Goal: Transaction & Acquisition: Obtain resource

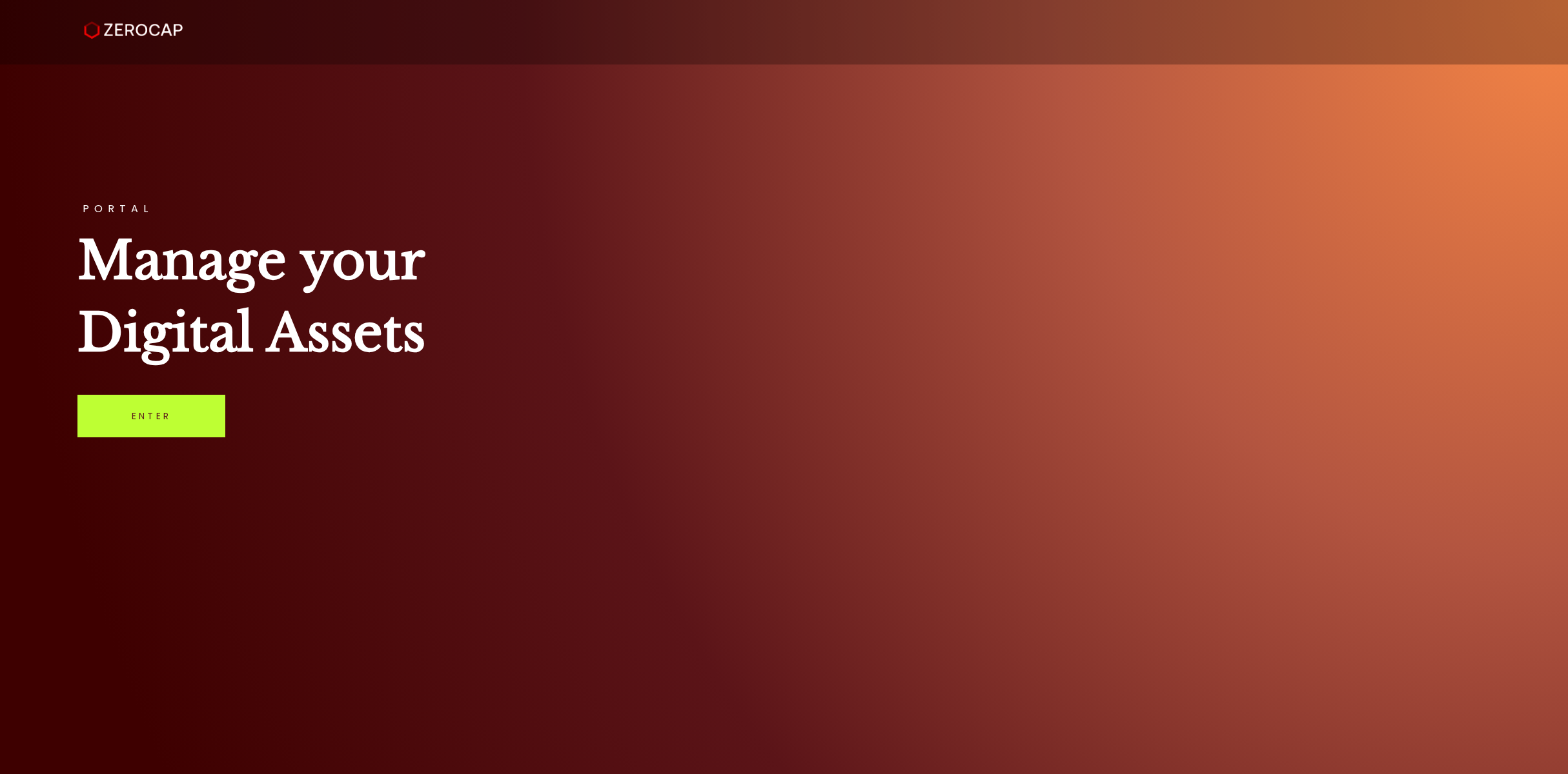
click at [113, 402] on link "Enter" at bounding box center [151, 416] width 148 height 43
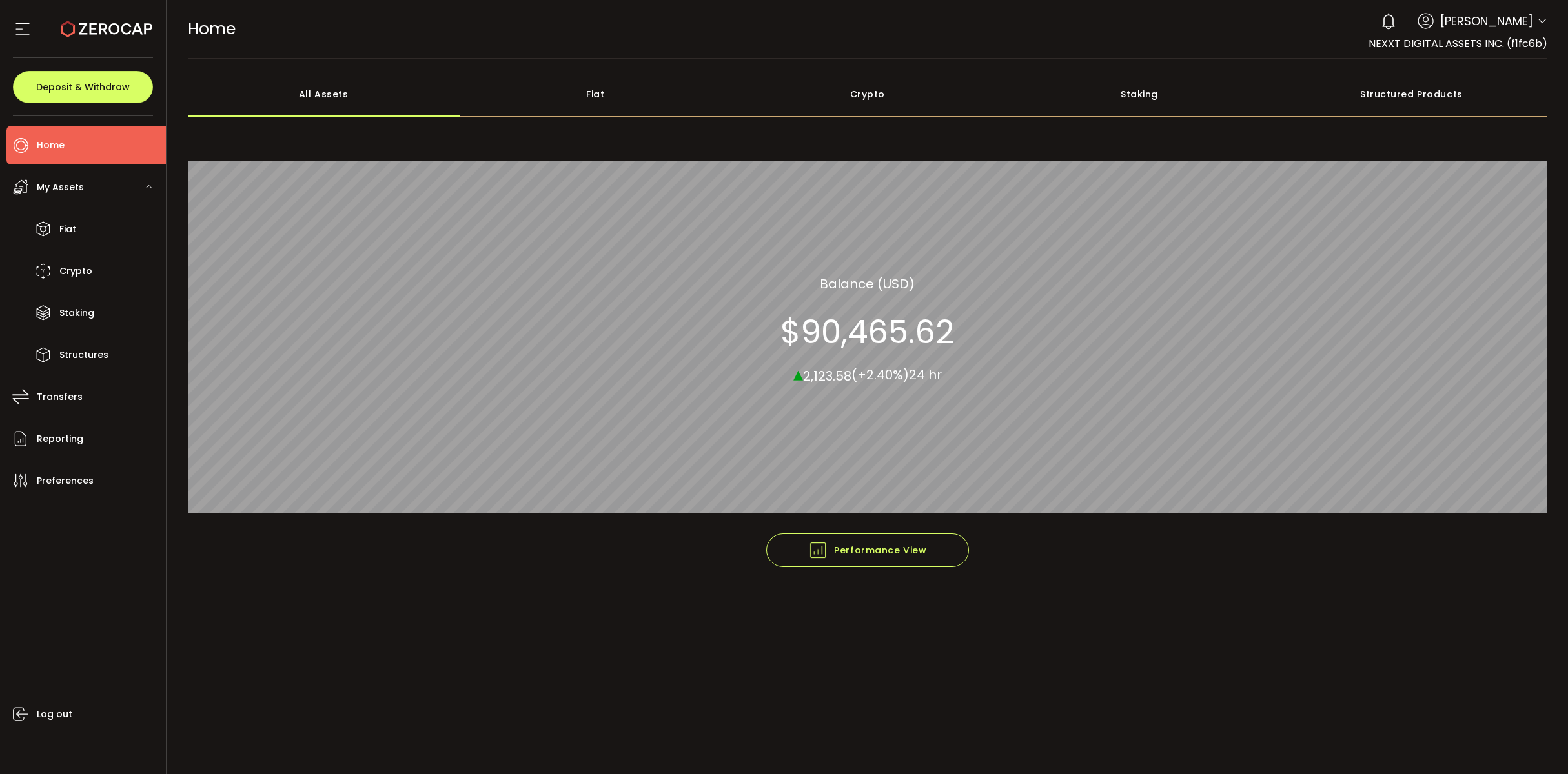
click at [336, 575] on footer "Performance View Graph View" at bounding box center [867, 578] width 1360 height 89
click at [100, 276] on li "Crypto" at bounding box center [86, 271] width 159 height 39
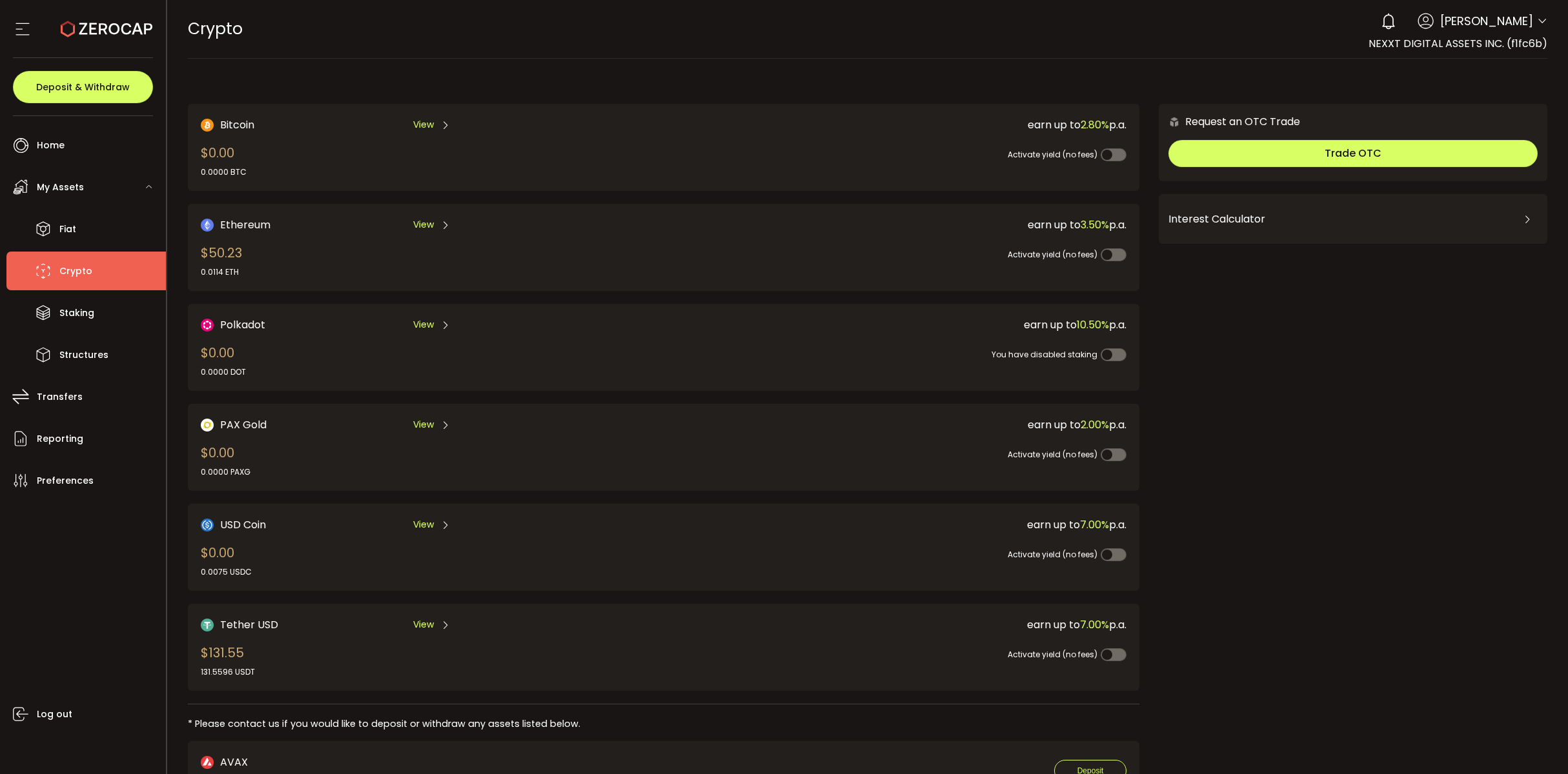
click at [1542, 21] on header "PDF is being processed and will download to your computer CRYPTO Buy Power $0.0…" at bounding box center [867, 29] width 1401 height 59
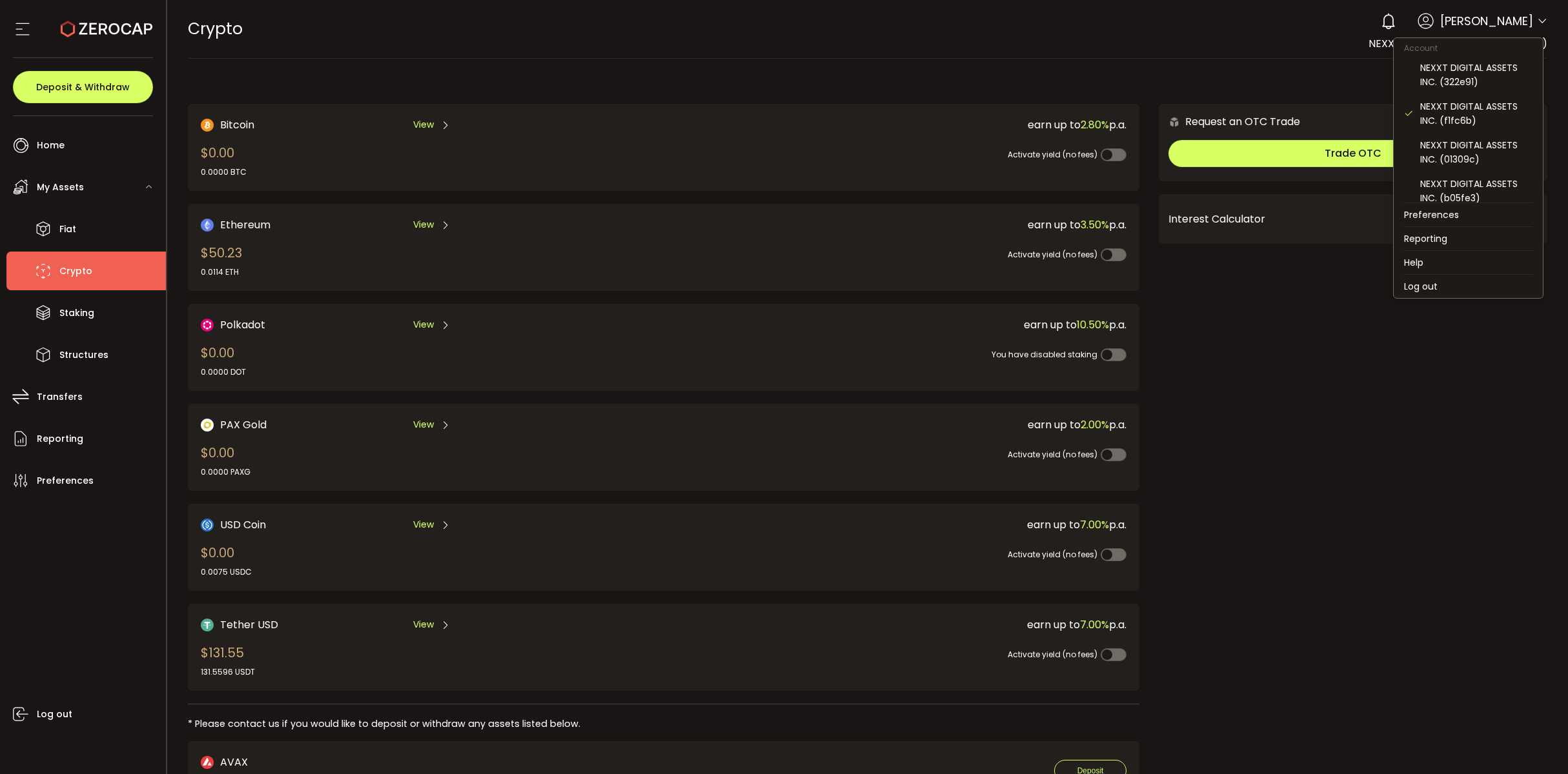
click at [1537, 19] on icon at bounding box center [1542, 21] width 10 height 10
click at [1485, 136] on div "NEXXT DIGITAL ASSETS INC. (01309c)" at bounding box center [1468, 152] width 128 height 39
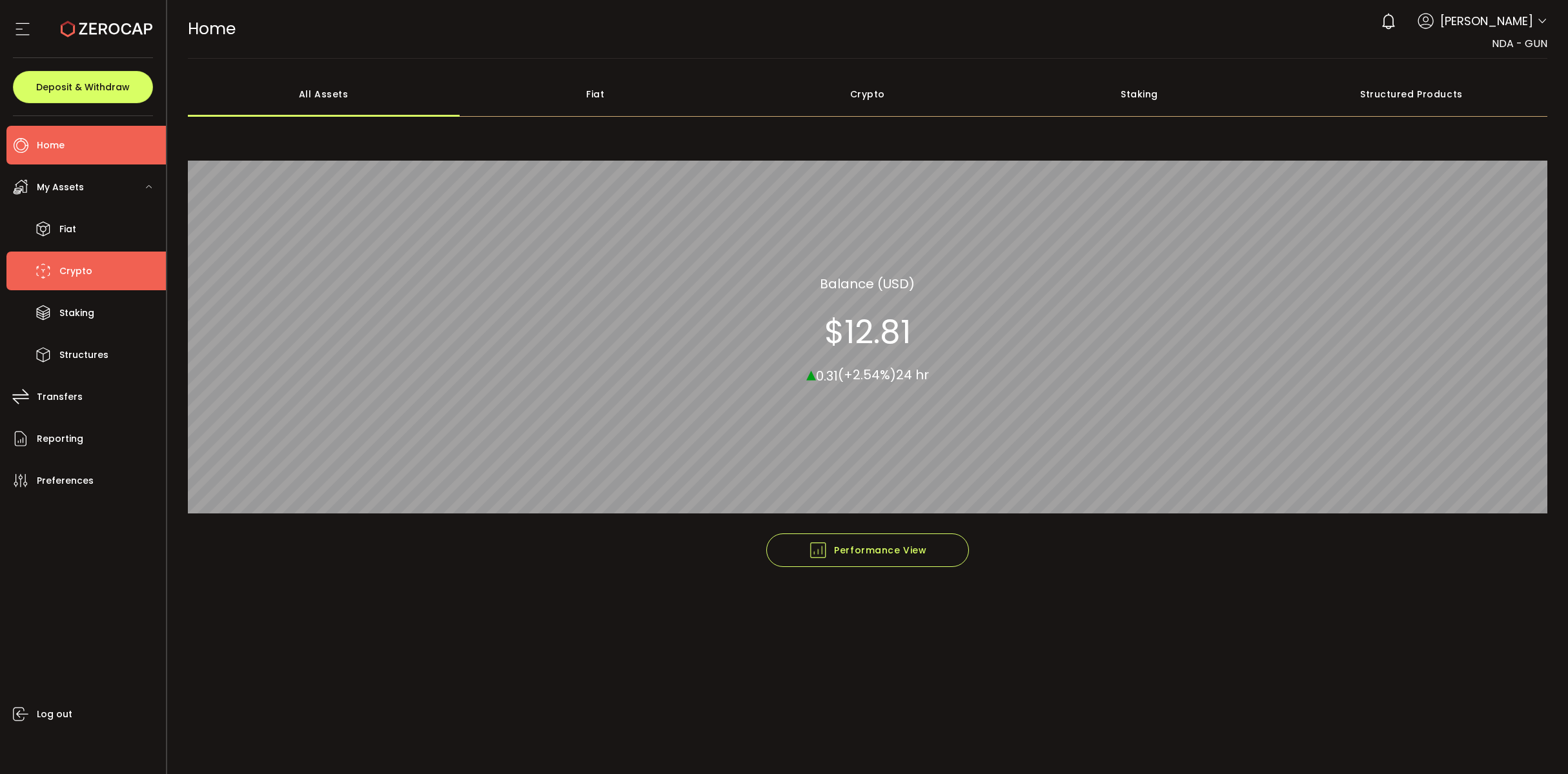
click at [96, 273] on li "Crypto" at bounding box center [86, 271] width 159 height 39
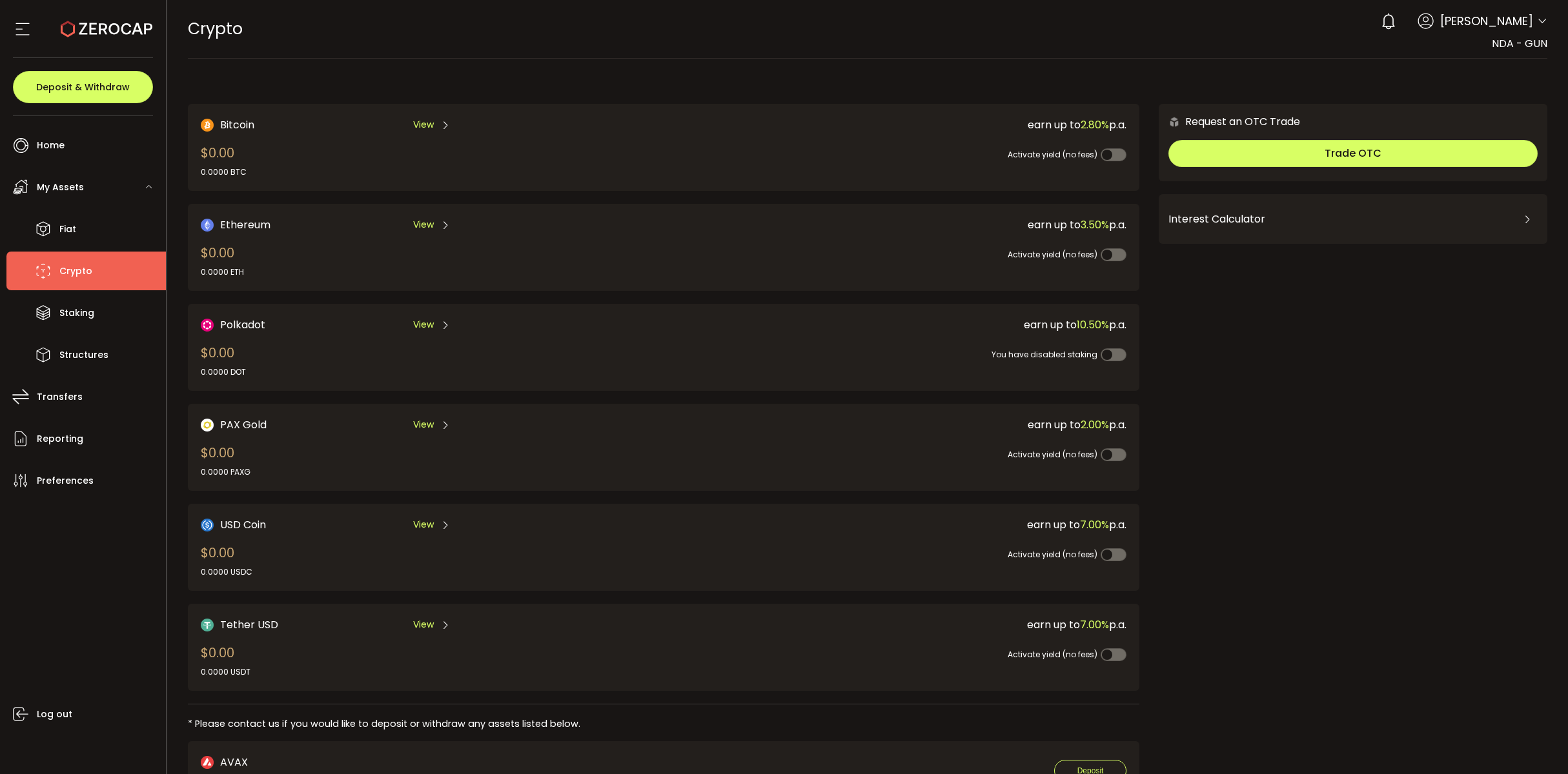
click at [1527, 15] on span "Alexi Flanders" at bounding box center [1486, 21] width 93 height 17
click at [1537, 18] on icon at bounding box center [1542, 21] width 10 height 10
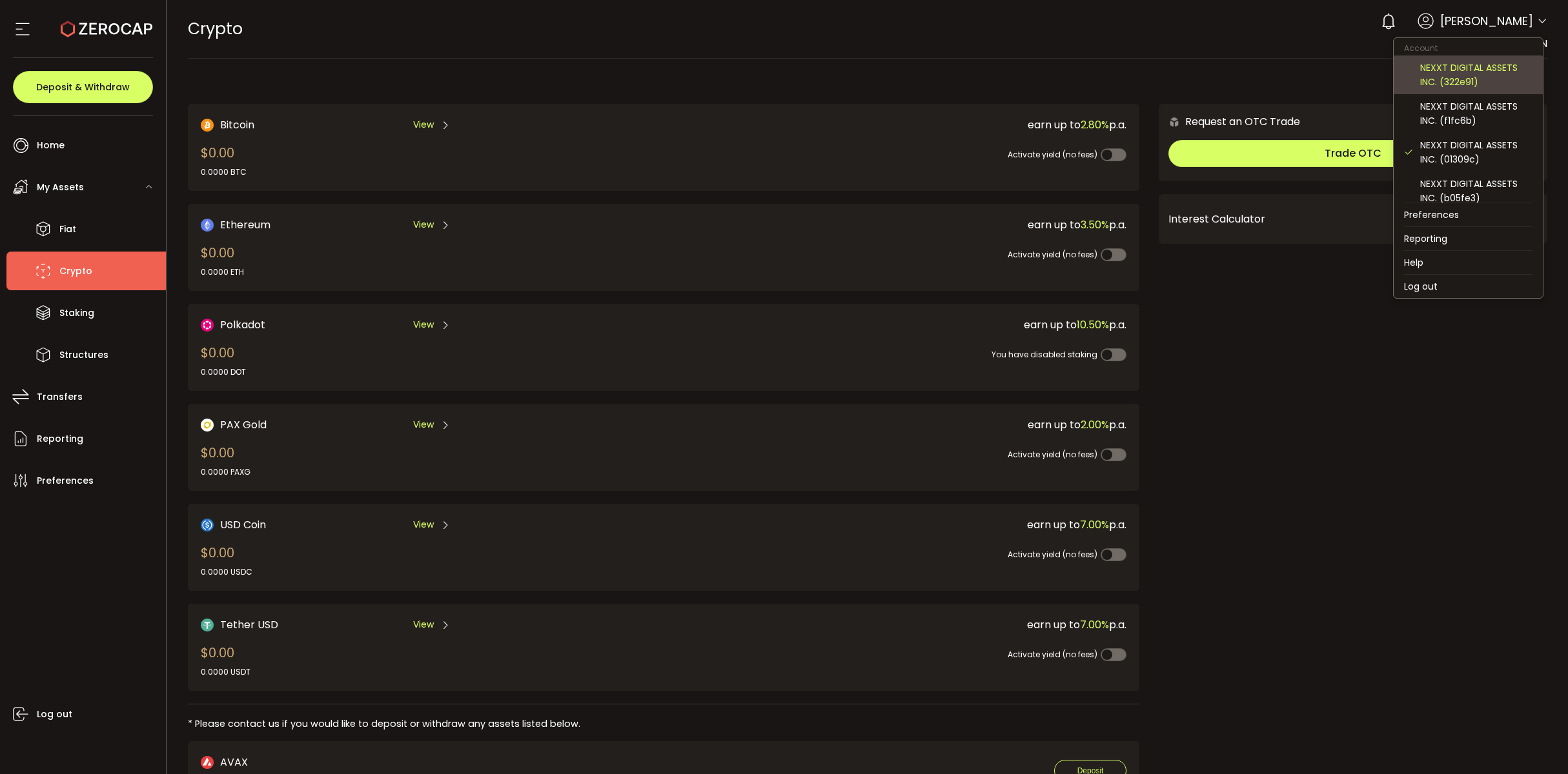
click at [1483, 85] on div "NEXXT DIGITAL ASSETS INC. (322e91)" at bounding box center [1476, 74] width 112 height 28
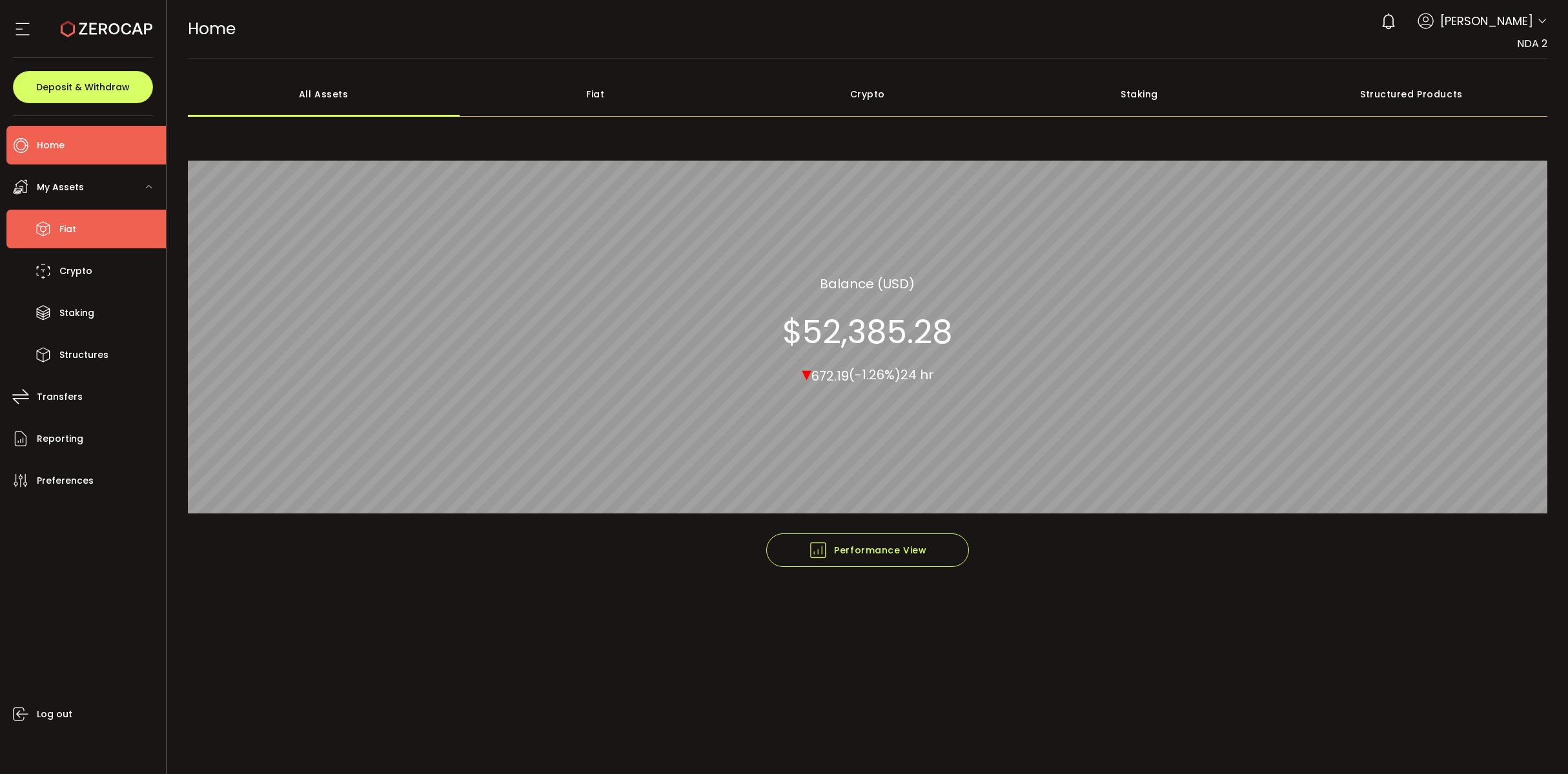
click at [90, 247] on li "Fiat" at bounding box center [86, 229] width 159 height 39
click at [88, 258] on li "Crypto" at bounding box center [86, 271] width 159 height 39
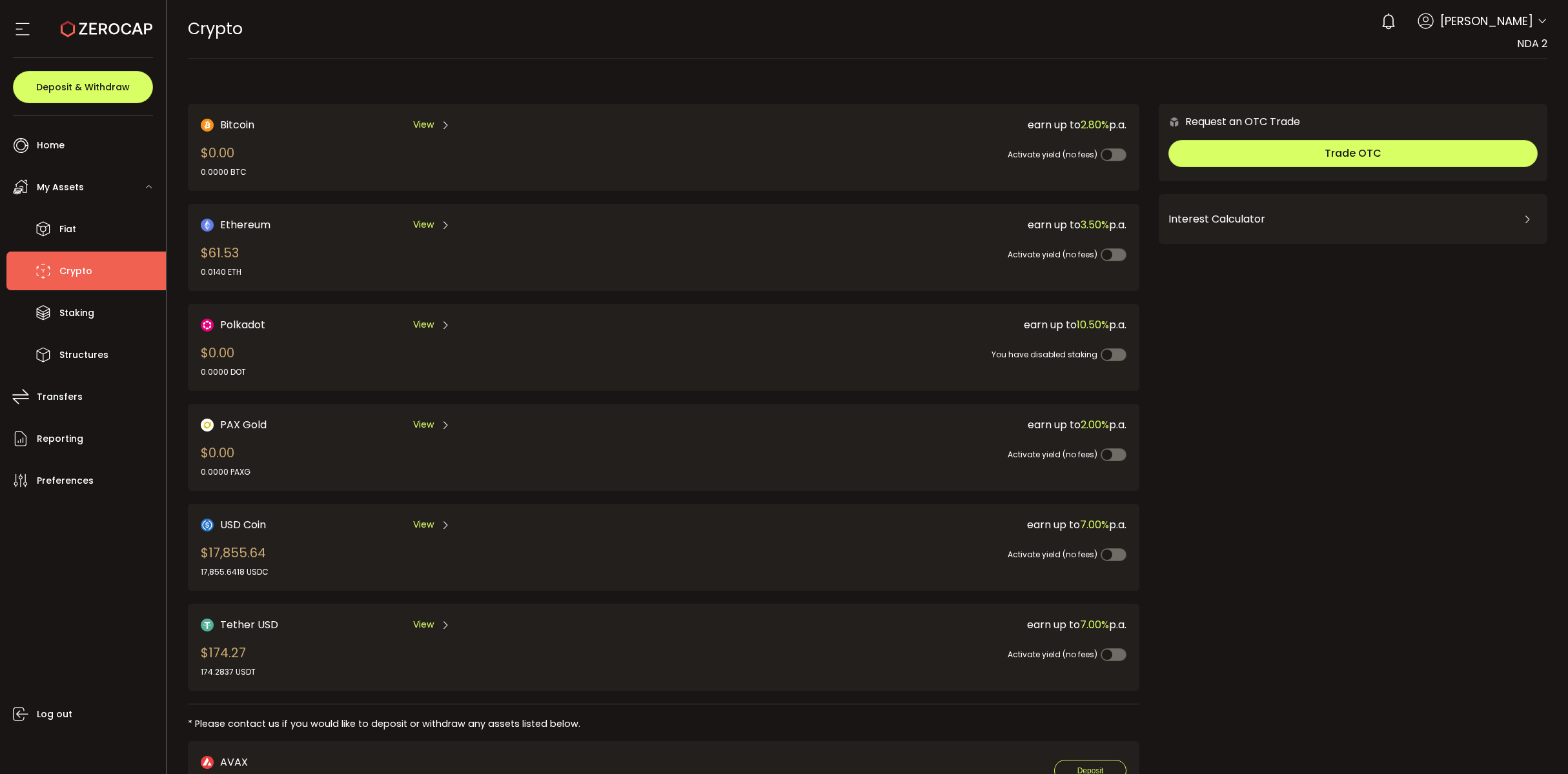
click at [1300, 520] on div "Request an OTC Trade Trade OTC Buy Sell Crypto *** BTC ETH USDT USDC PAXG DOT F…" at bounding box center [1353, 773] width 389 height 1338
click at [426, 518] on span "View" at bounding box center [423, 525] width 21 height 14
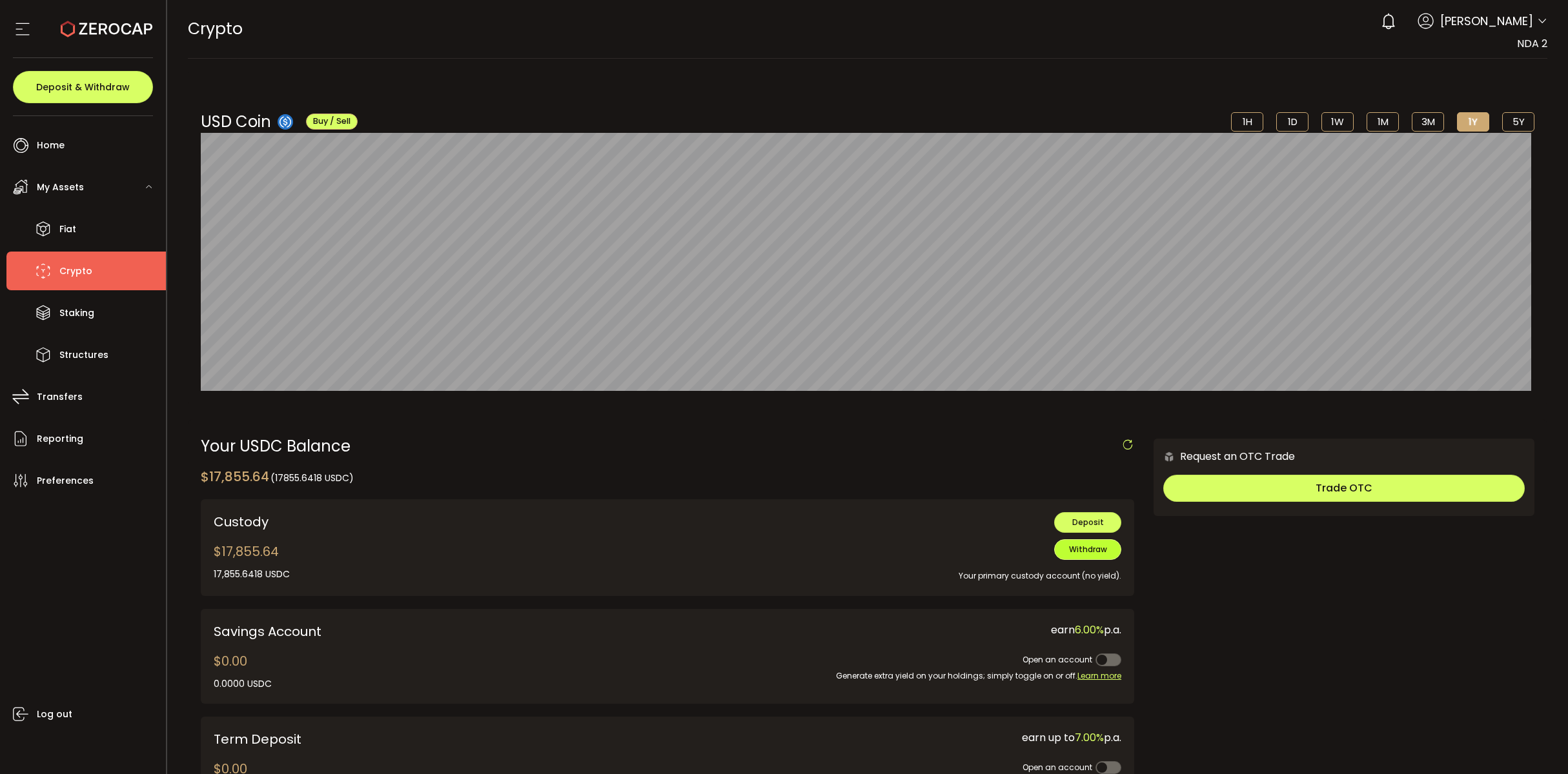
click at [1103, 556] on button "Withdraw" at bounding box center [1087, 550] width 67 height 21
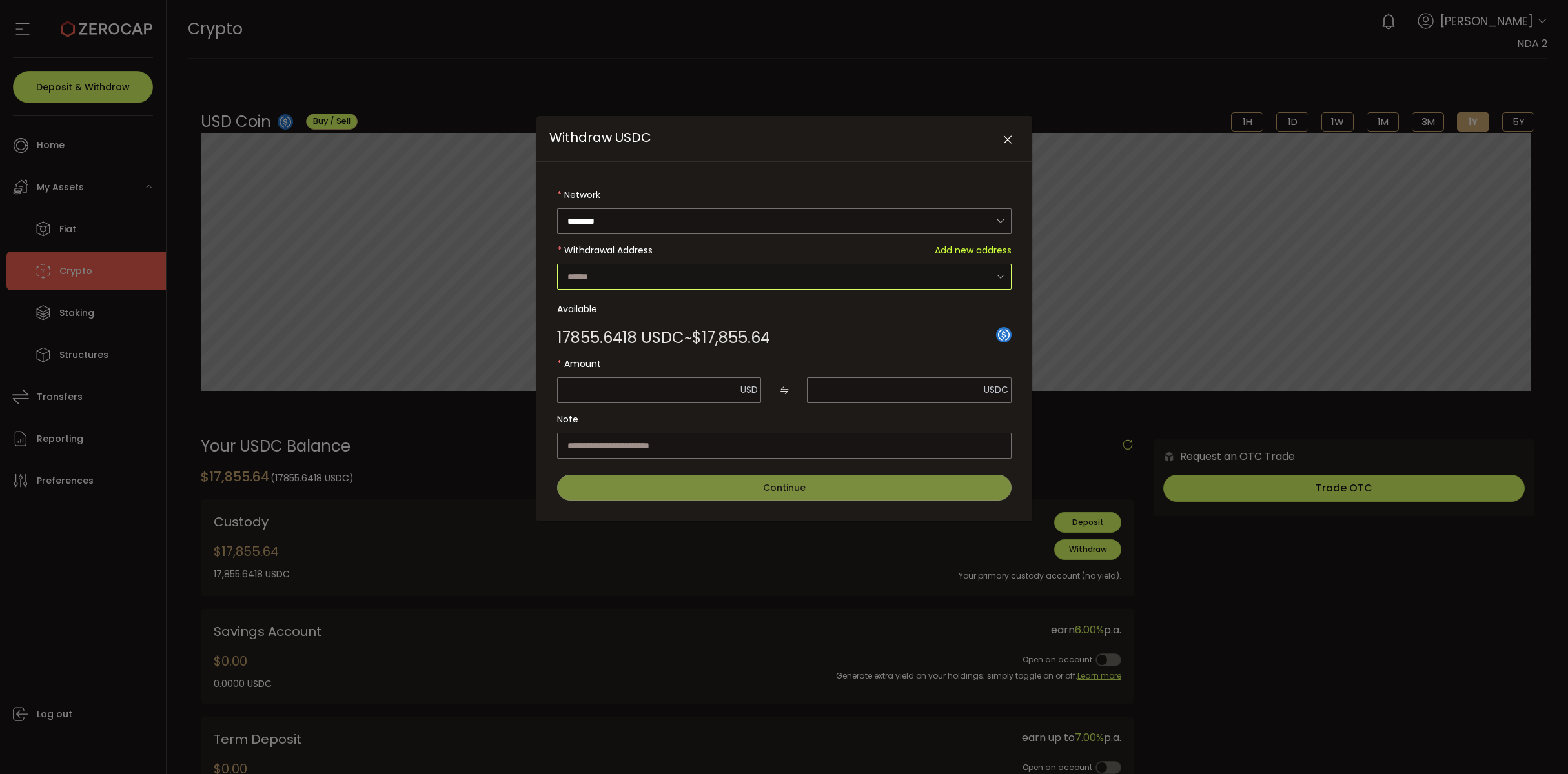
click at [687, 272] on input "Withdraw USDC" at bounding box center [784, 276] width 454 height 26
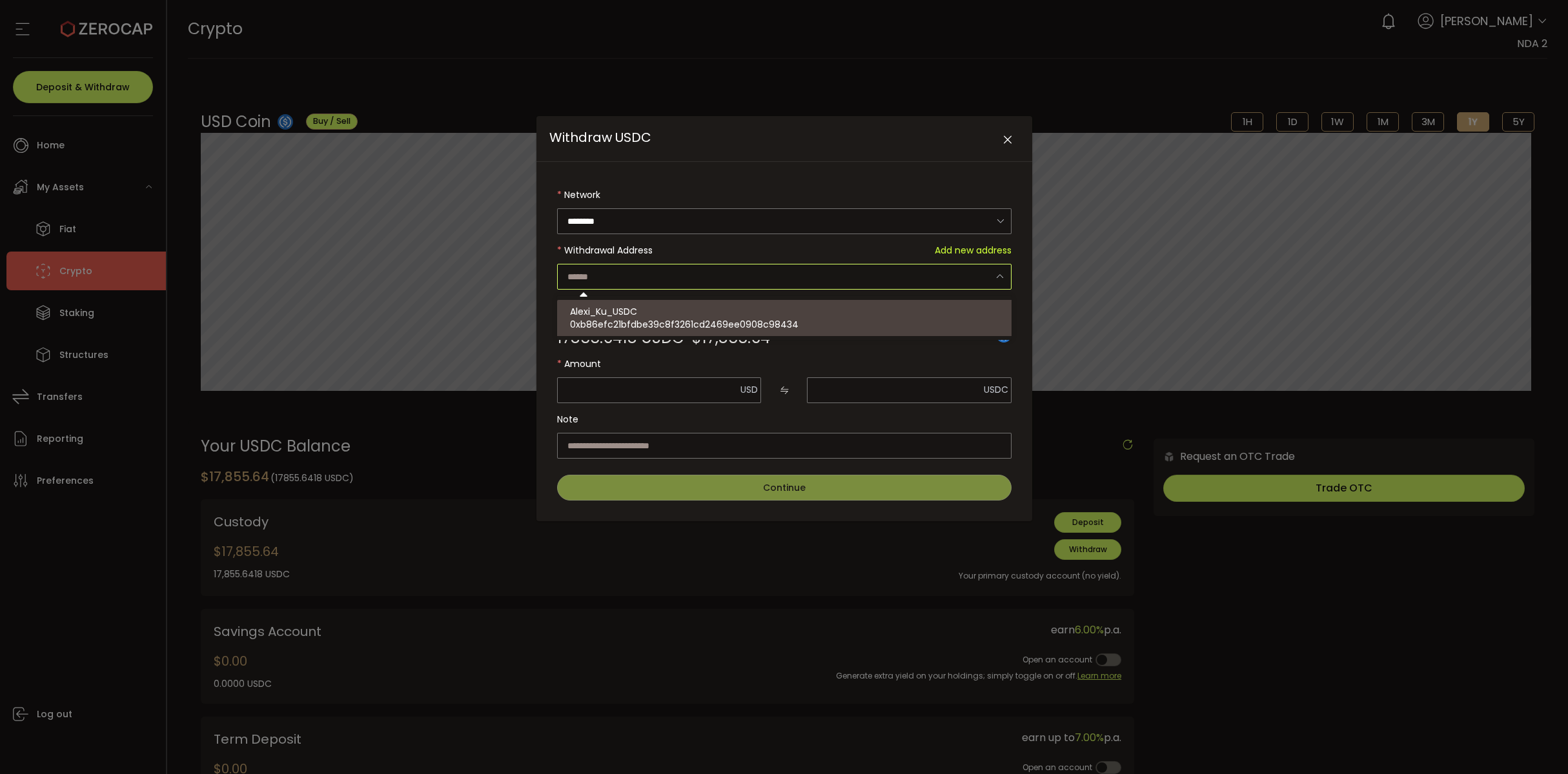
click at [423, 465] on div "Withdraw USDC Network ******** Ethereum Withdrawal Address Add new address Avai…" at bounding box center [784, 387] width 1568 height 774
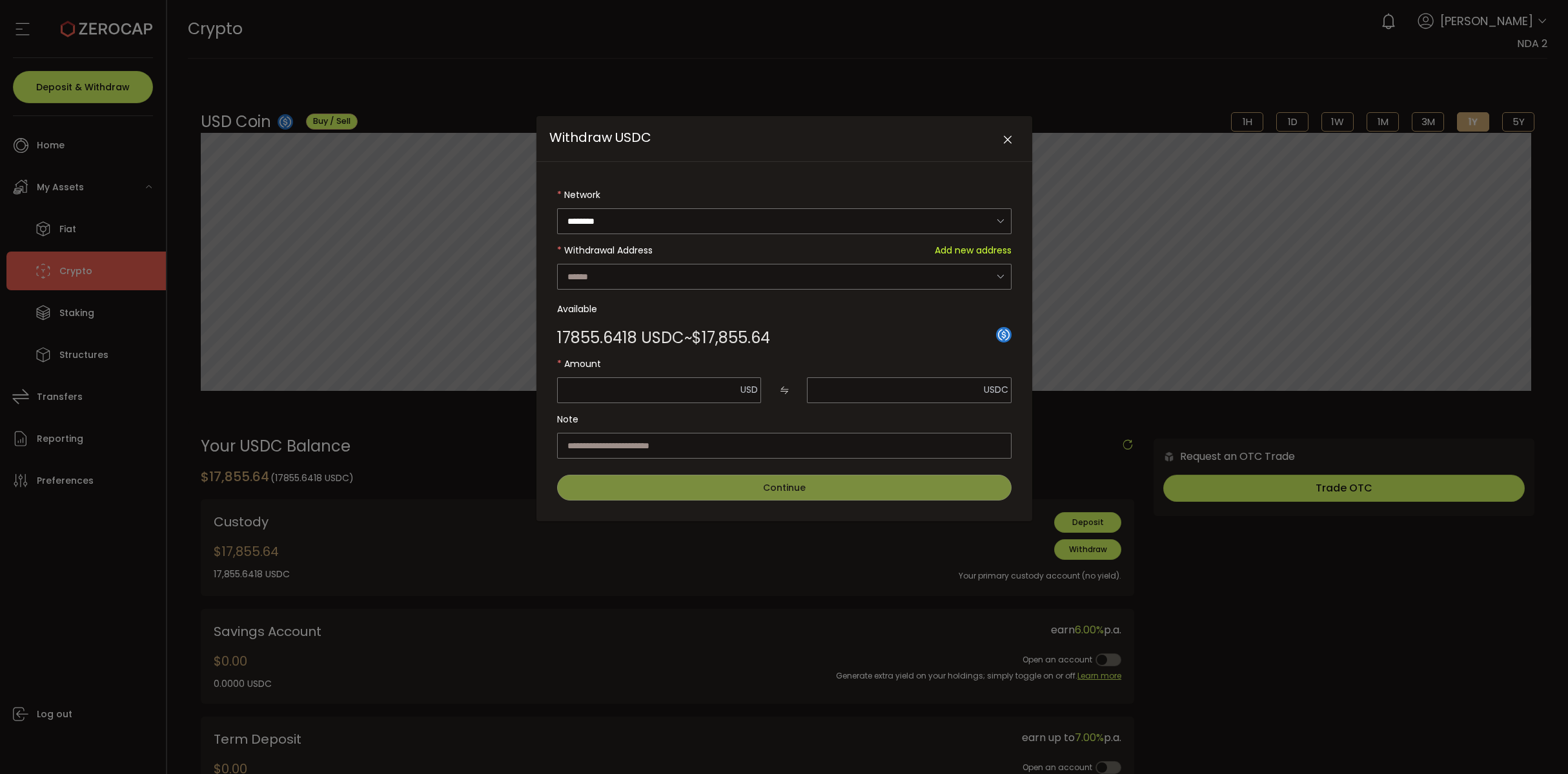
click at [1012, 134] on icon "Close" at bounding box center [1007, 140] width 13 height 13
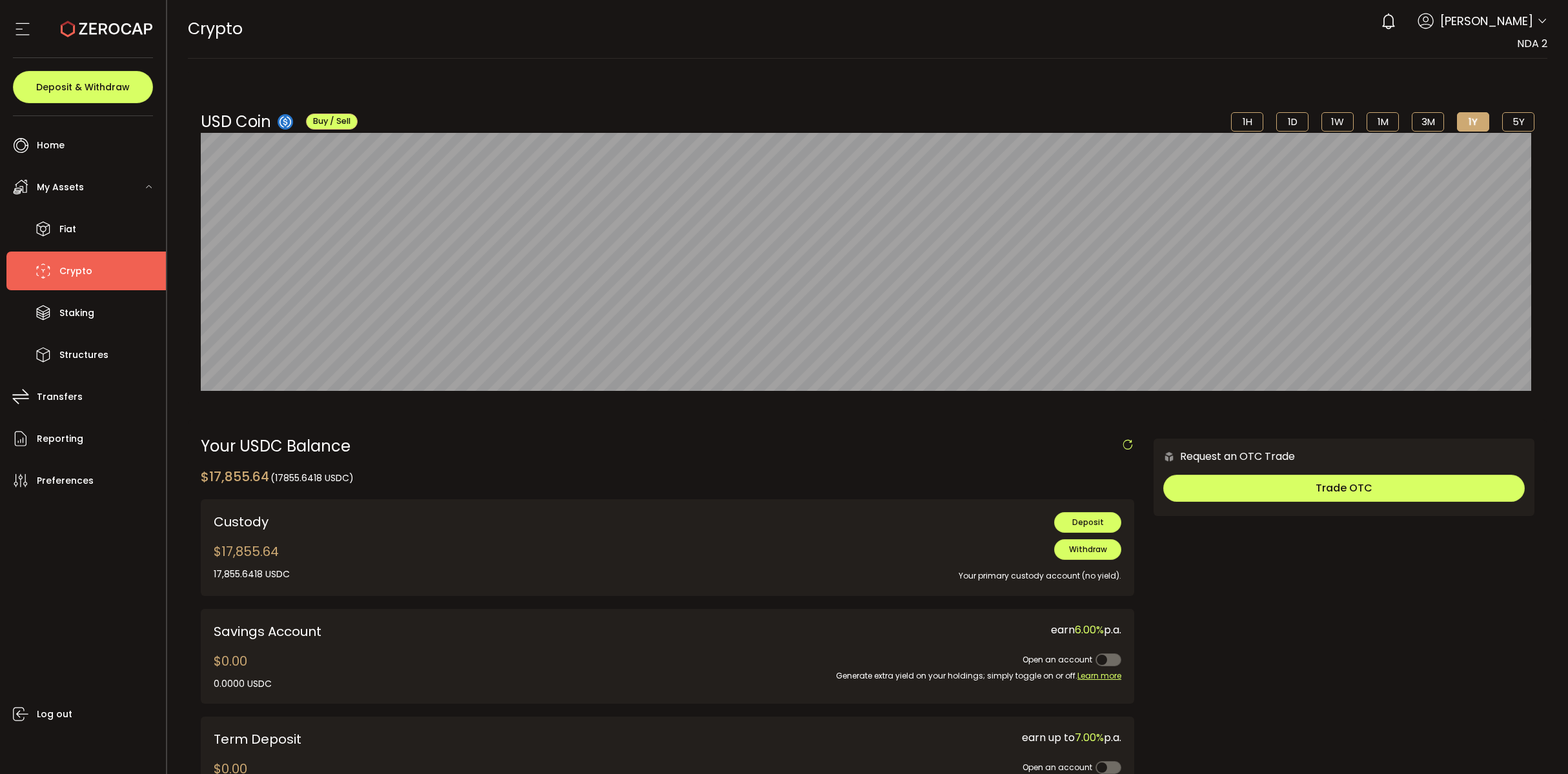
click at [1537, 22] on icon at bounding box center [1542, 21] width 10 height 10
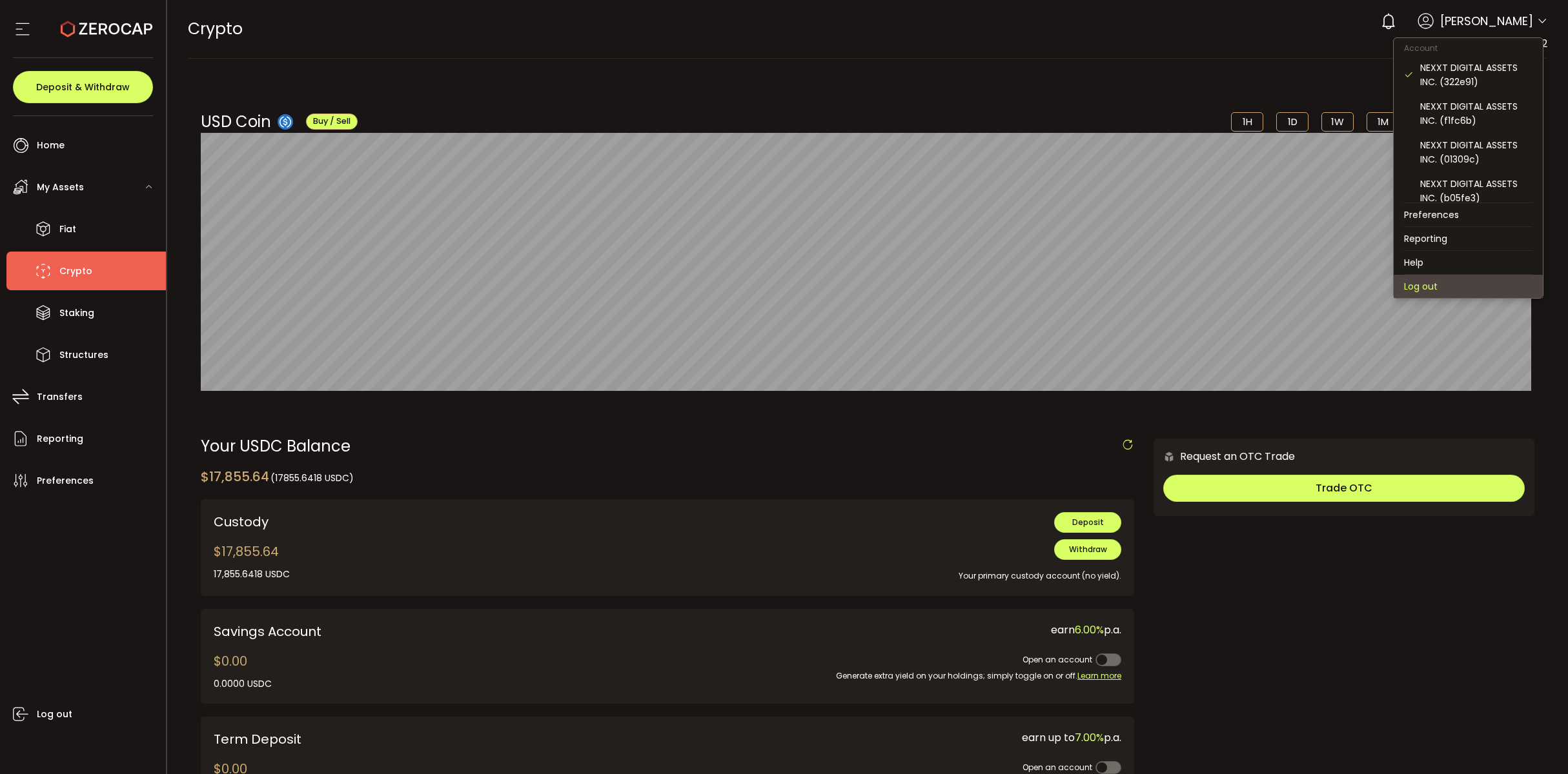
click at [1447, 283] on li "Log out" at bounding box center [1468, 287] width 149 height 23
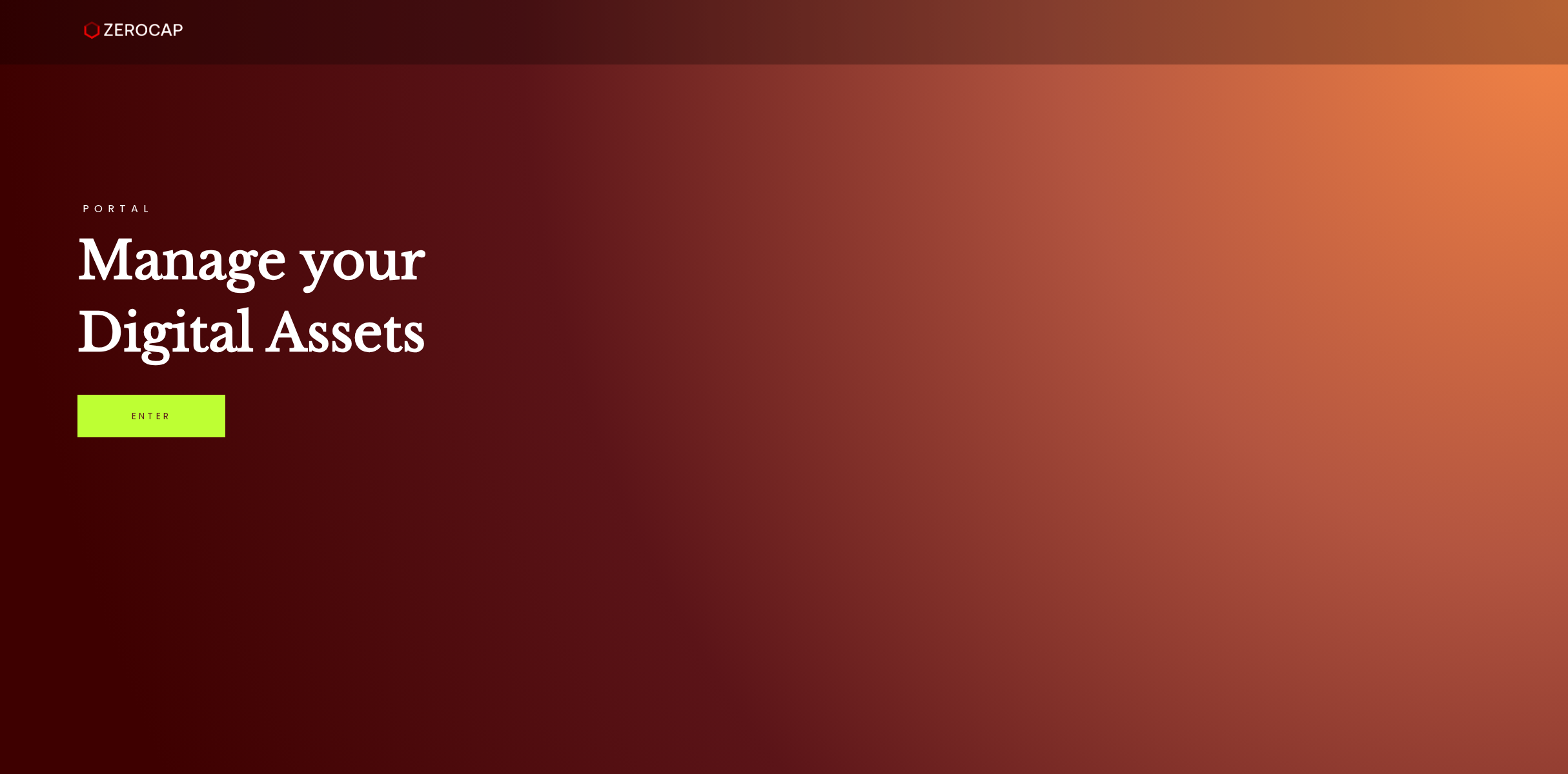
click at [103, 406] on link "Enter" at bounding box center [151, 416] width 148 height 43
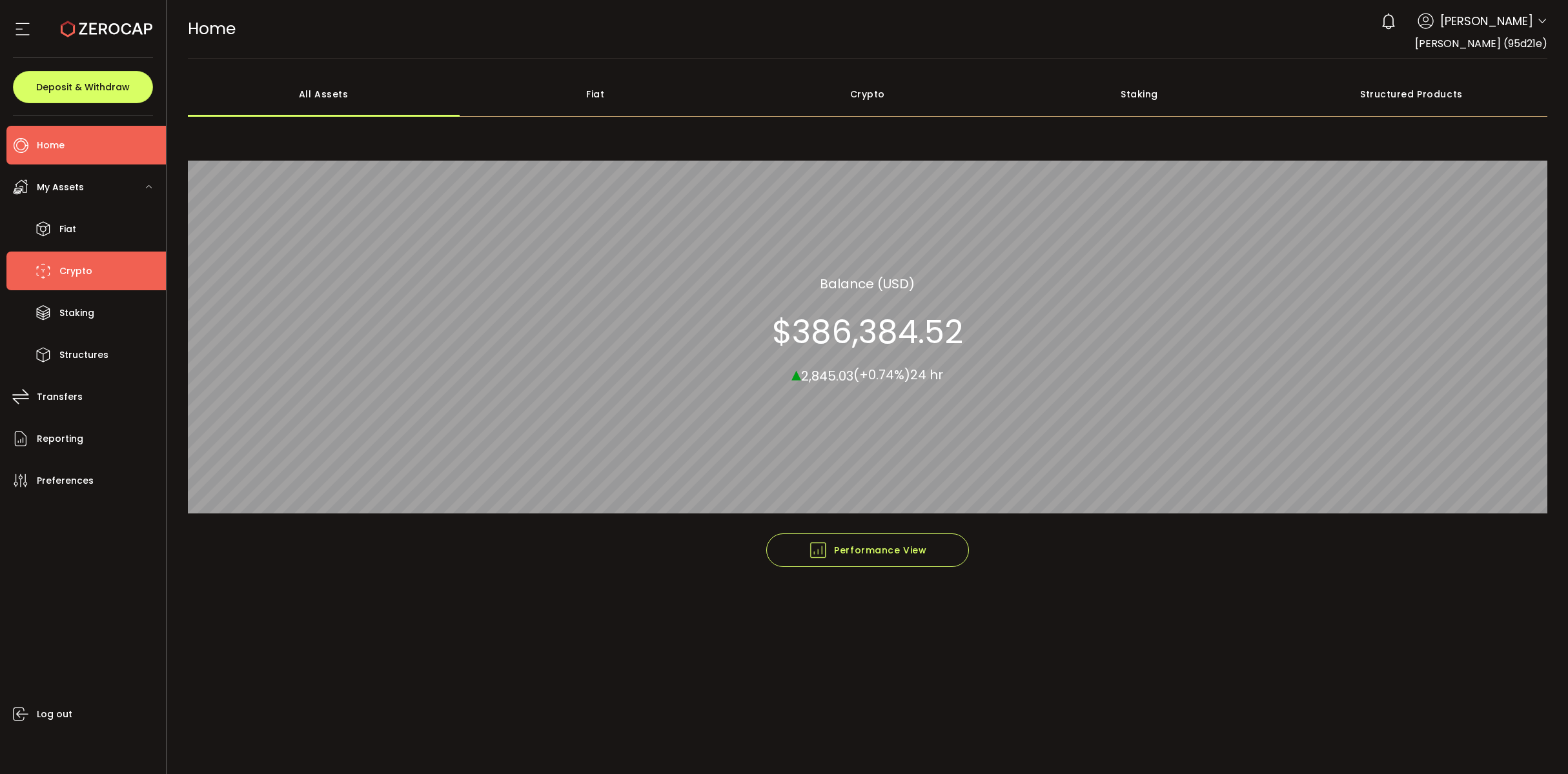
click at [95, 278] on li "Crypto" at bounding box center [86, 271] width 159 height 39
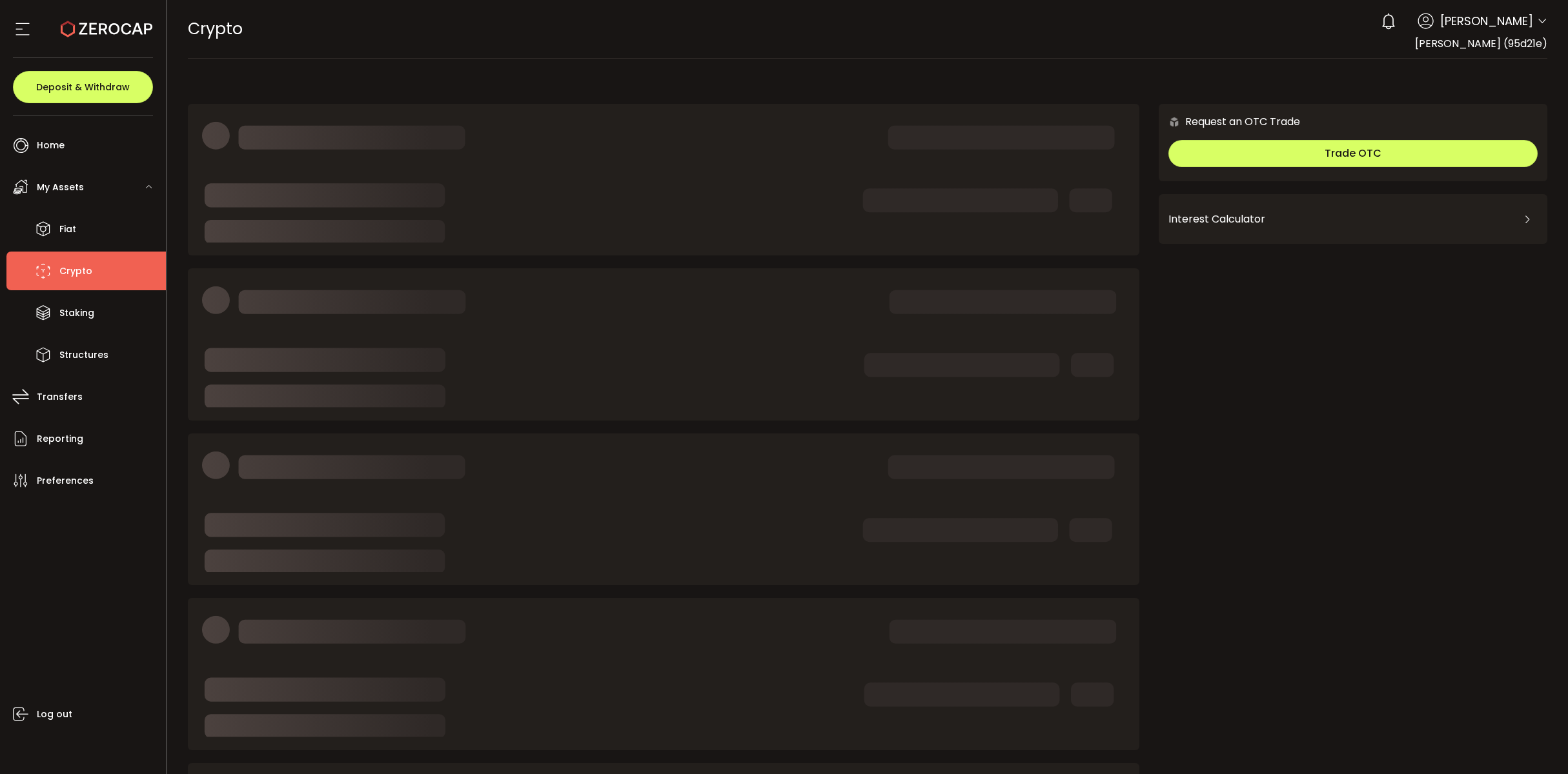
click at [1540, 22] on icon at bounding box center [1542, 21] width 10 height 10
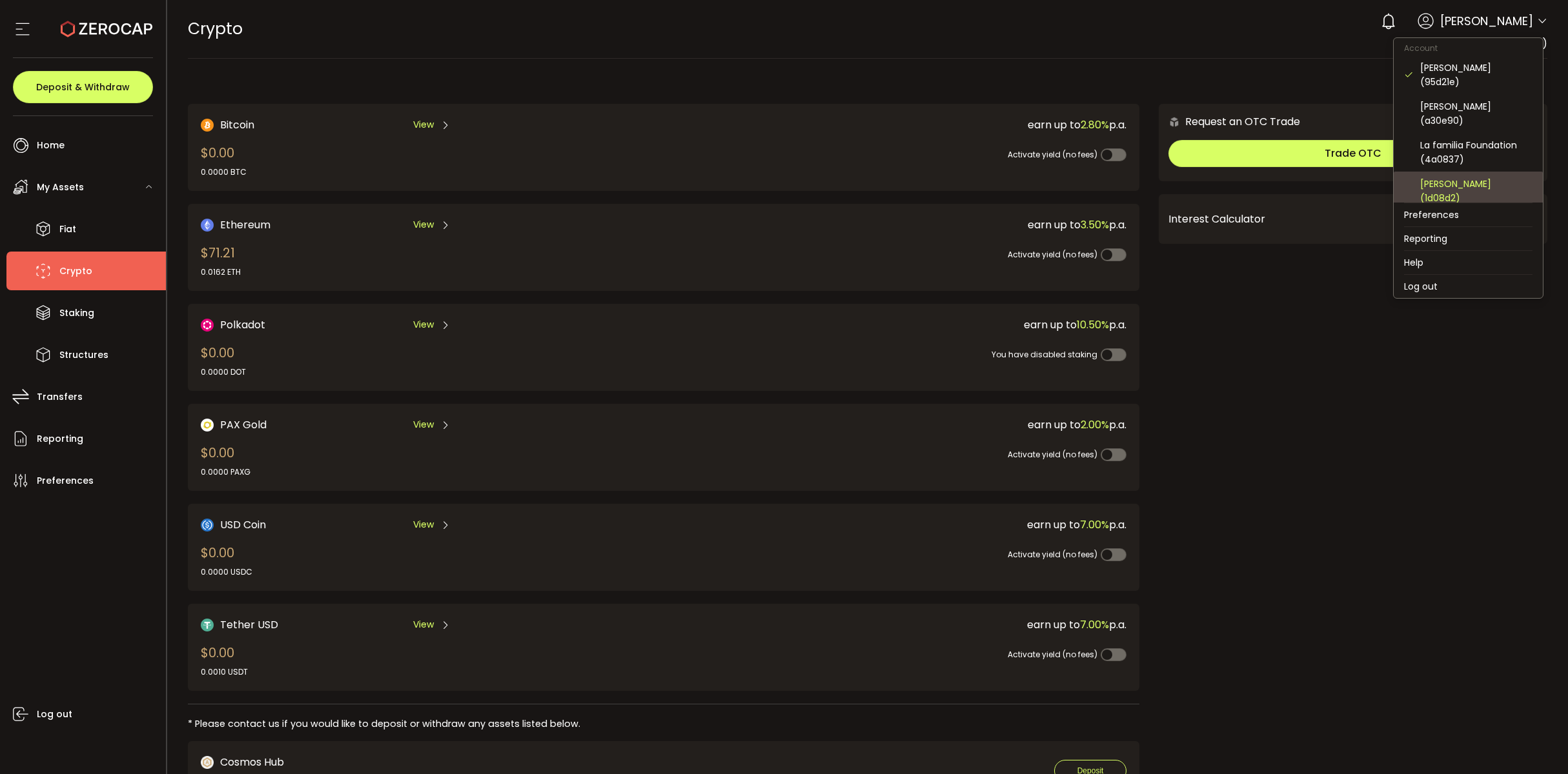
click at [1474, 176] on div "Edward Hollander (1d08d2)" at bounding box center [1476, 190] width 112 height 28
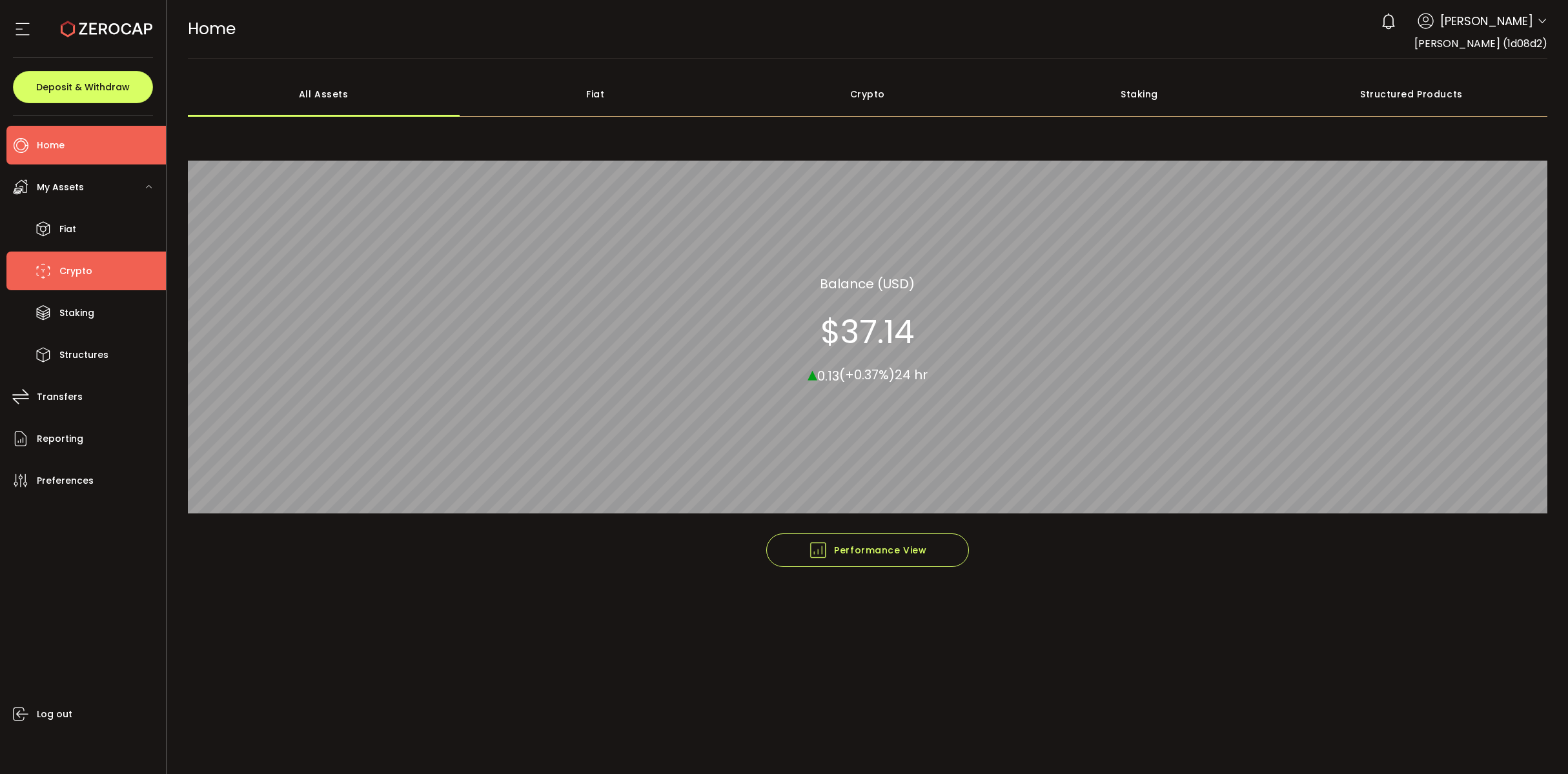
click at [79, 274] on span "Crypto" at bounding box center [76, 271] width 33 height 19
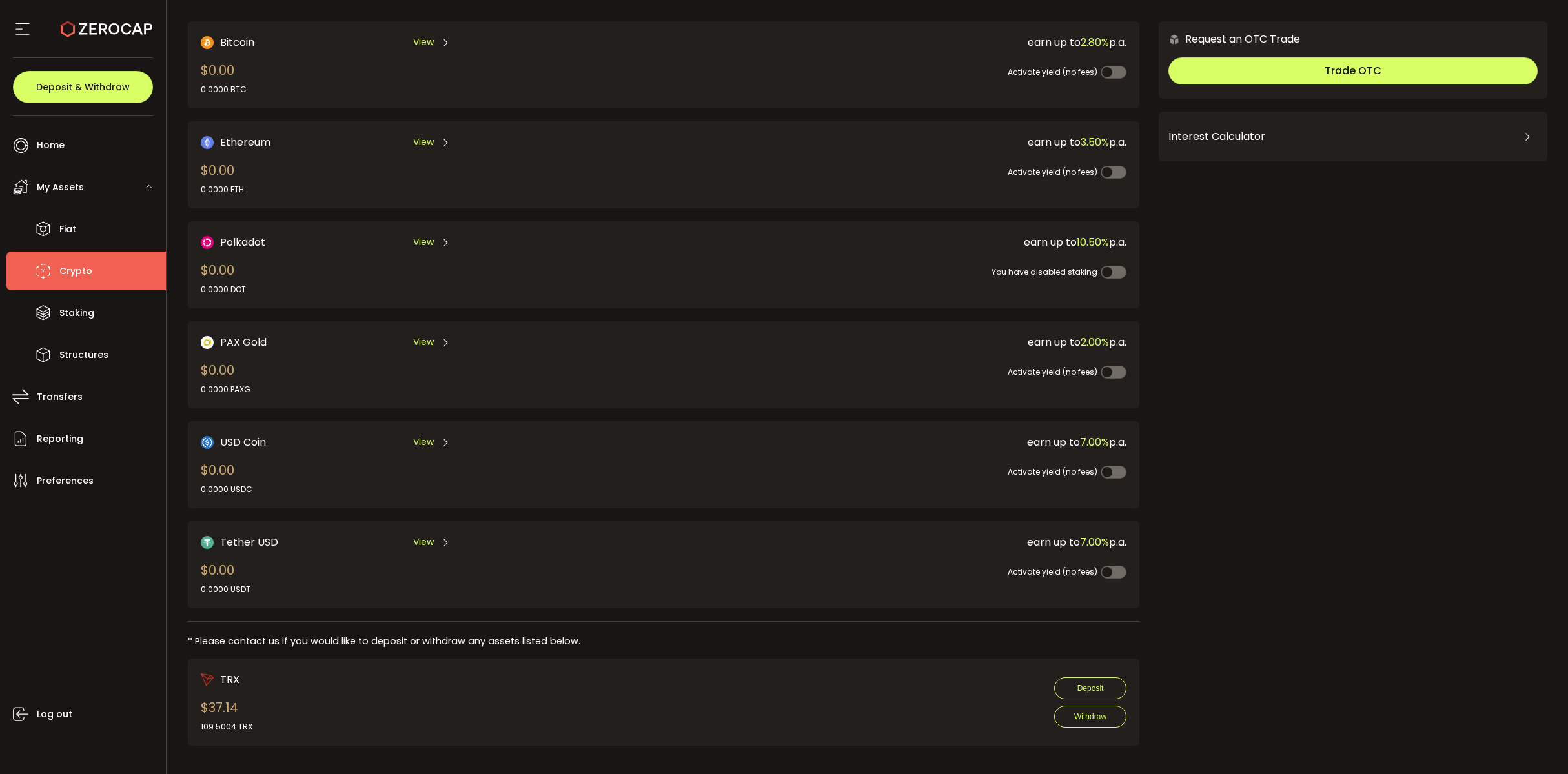
scroll to position [93, 0]
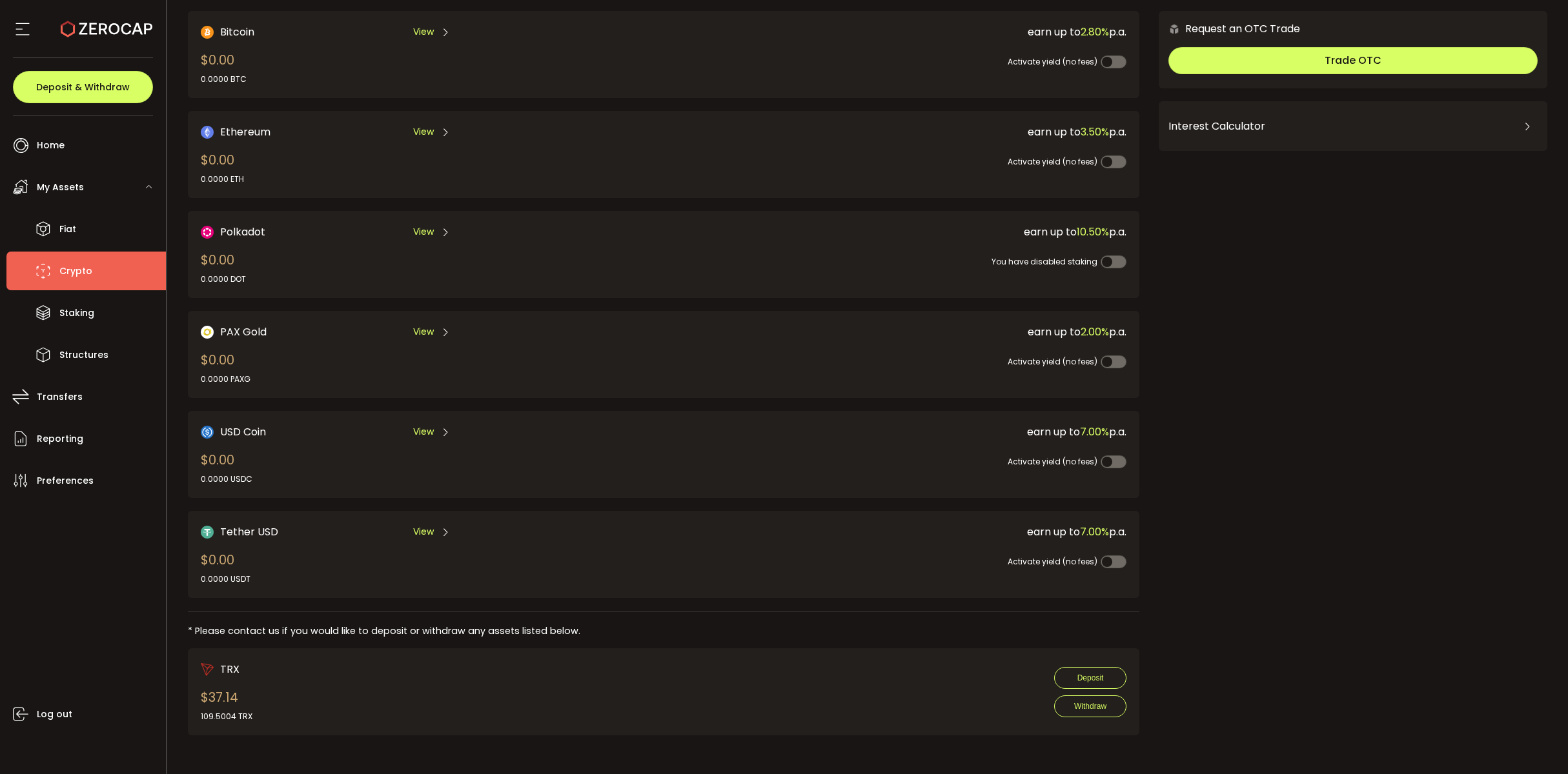
click at [421, 425] on span "View" at bounding box center [423, 432] width 21 height 14
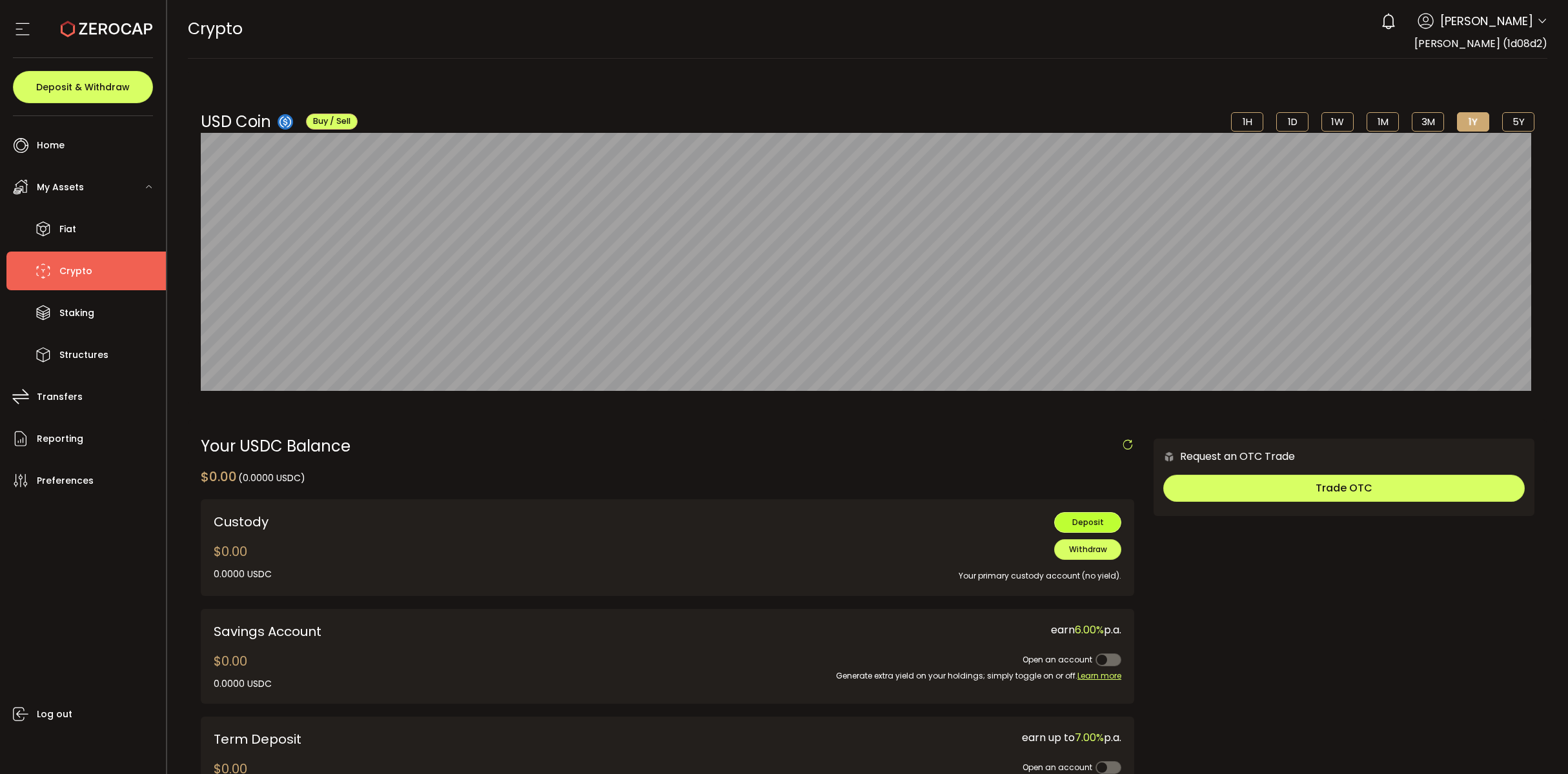
click at [1094, 518] on span "Deposit" at bounding box center [1088, 522] width 32 height 11
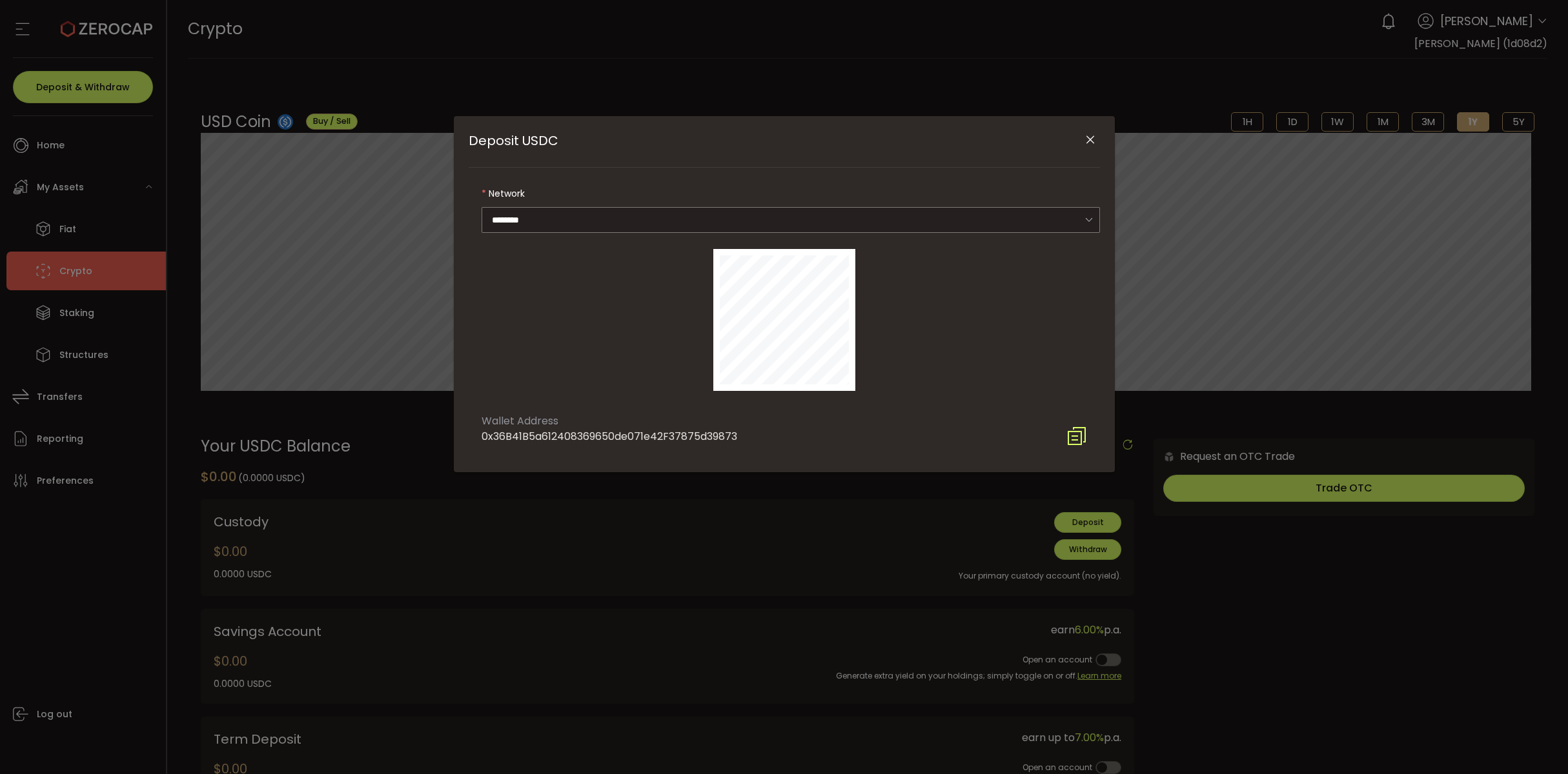
click at [656, 435] on div "0x36B41B5a612408369650de071e42F37875d39873" at bounding box center [609, 437] width 256 height 15
copy div "0x36B41B5a612408369650de071e42F37875d39873"
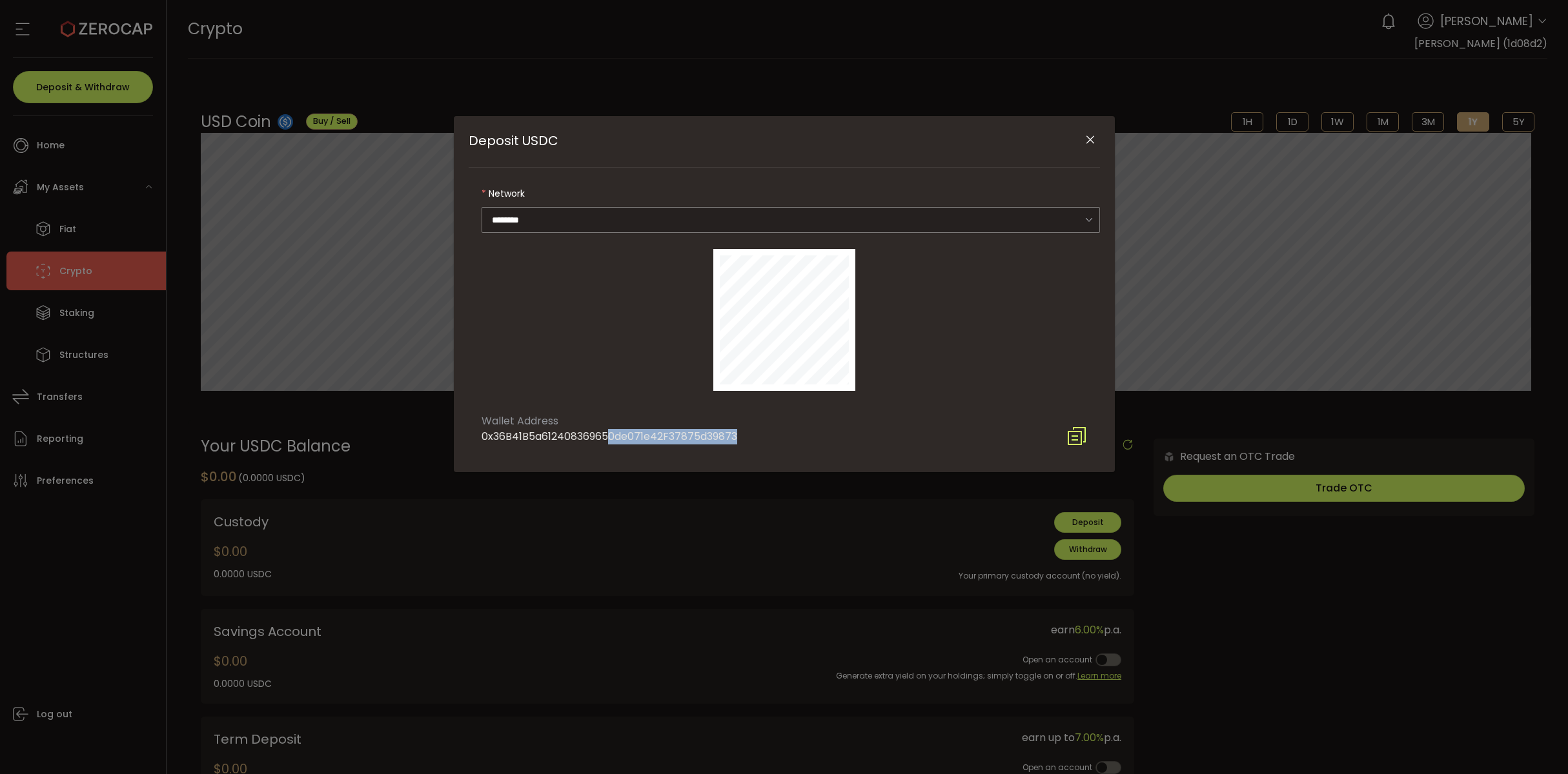
copy div "0x36B41B5a612408369650de071e42F37875d39873"
click at [1085, 143] on icon "Close" at bounding box center [1090, 140] width 13 height 13
